Goal: Transaction & Acquisition: Register for event/course

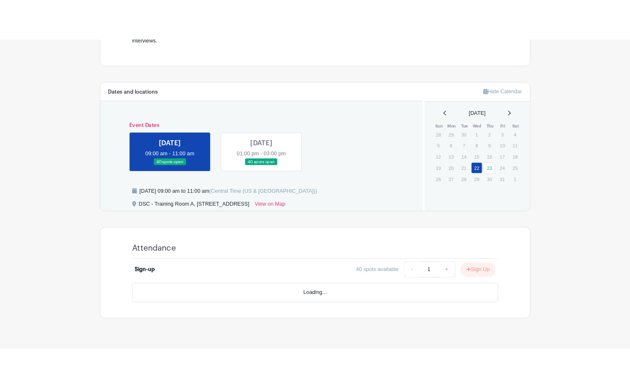
scroll to position [296, 0]
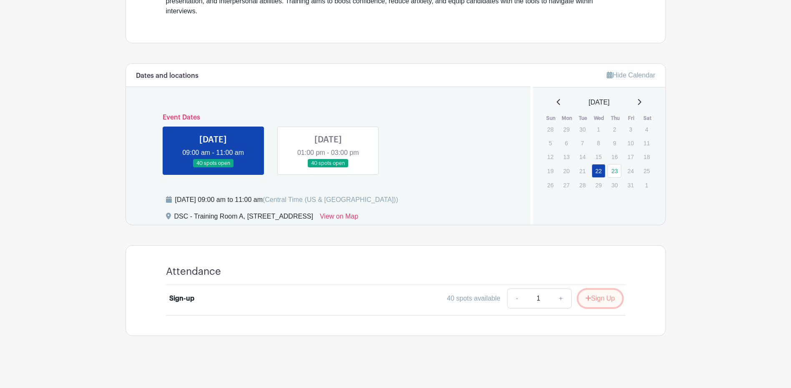
click at [596, 301] on button "Sign Up" at bounding box center [600, 299] width 44 height 18
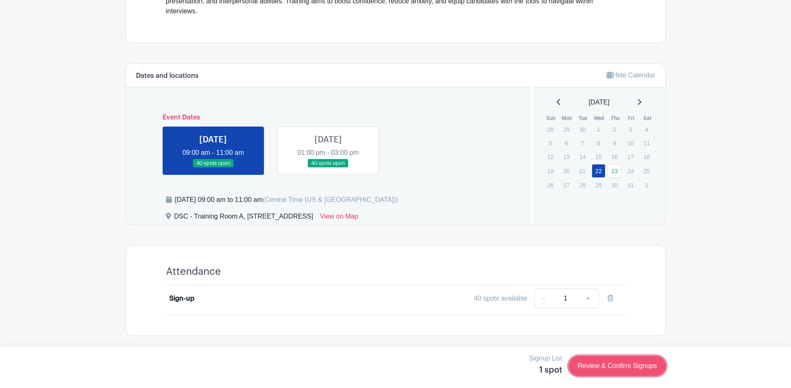
click at [613, 373] on link "Review & Confirm Signups" at bounding box center [617, 366] width 97 height 20
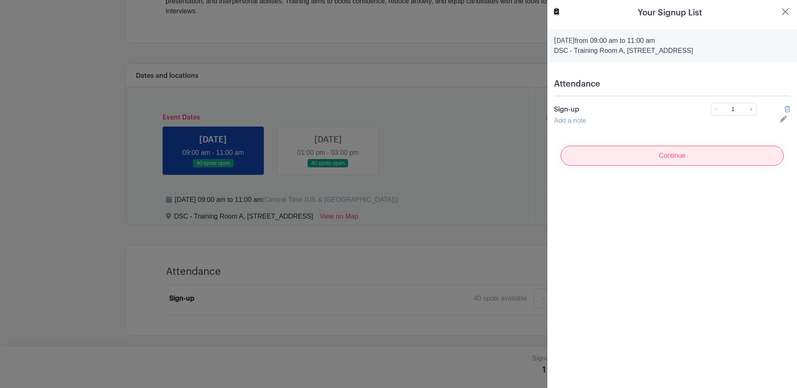
click at [641, 158] on input "Continue" at bounding box center [672, 156] width 223 height 20
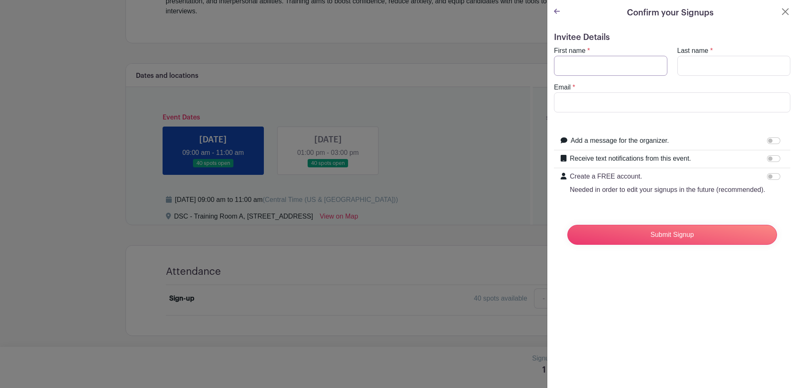
click at [574, 69] on input "First name" at bounding box center [610, 66] width 113 height 20
type input "[PERSON_NAME]"
type input "[PERSON_NAME][EMAIL_ADDRESS][DOMAIN_NAME]"
click at [593, 157] on label "Receive text notifications from this event." at bounding box center [630, 159] width 121 height 10
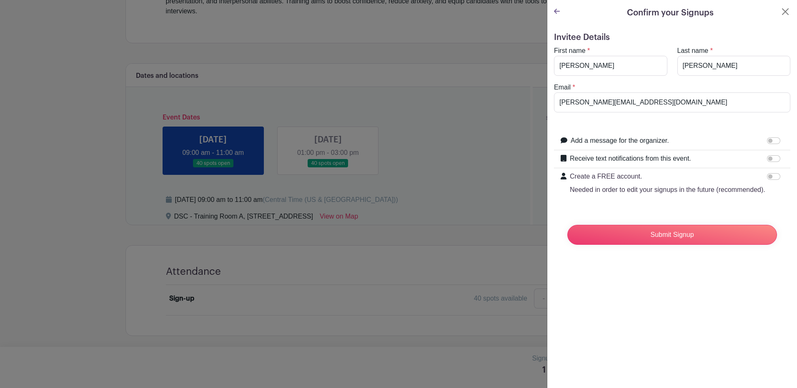
click at [767, 157] on input "Receive text notifications from this event." at bounding box center [773, 158] width 13 height 7
checkbox input "true"
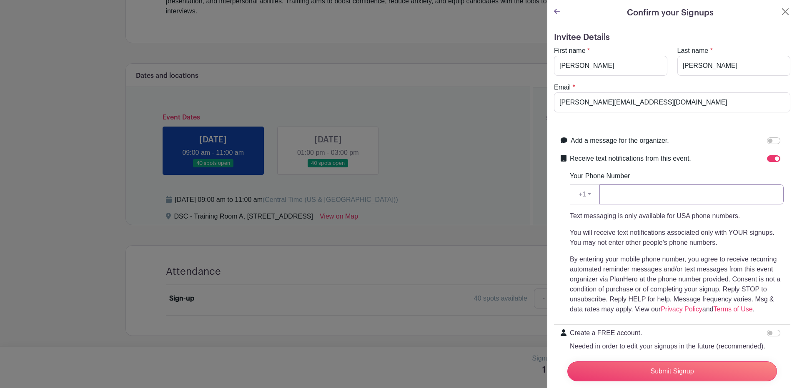
click at [644, 191] on input "Your Phone Number" at bounding box center [691, 195] width 184 height 20
type input "3314527084"
click at [681, 368] on input "Submit Signup" at bounding box center [672, 372] width 210 height 20
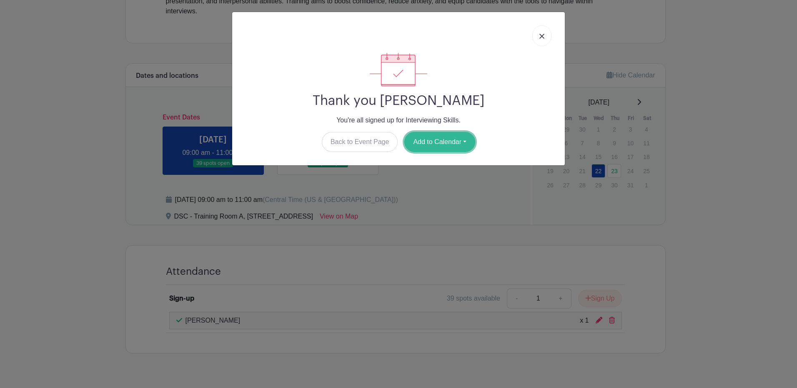
drag, startPoint x: 434, startPoint y: 145, endPoint x: 436, endPoint y: 136, distance: 9.1
click at [435, 144] on button "Add to Calendar" at bounding box center [439, 142] width 71 height 20
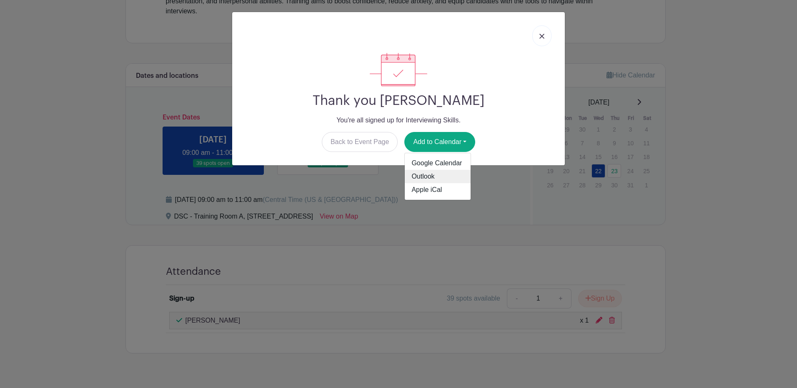
click at [439, 176] on link "Outlook" at bounding box center [438, 176] width 66 height 13
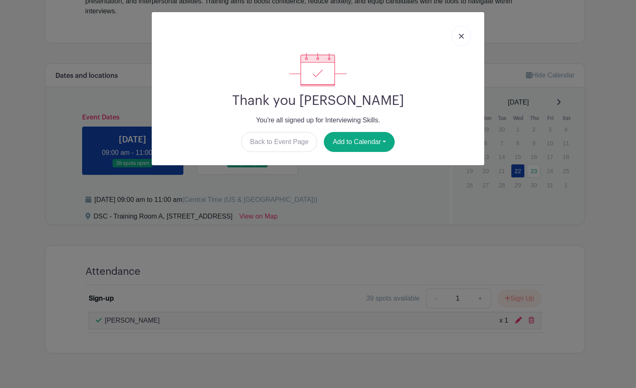
click at [595, 121] on div "Thank you [PERSON_NAME] You're all signed up for Interviewing Skills. Back to E…" at bounding box center [318, 194] width 636 height 388
